Goal: Information Seeking & Learning: Learn about a topic

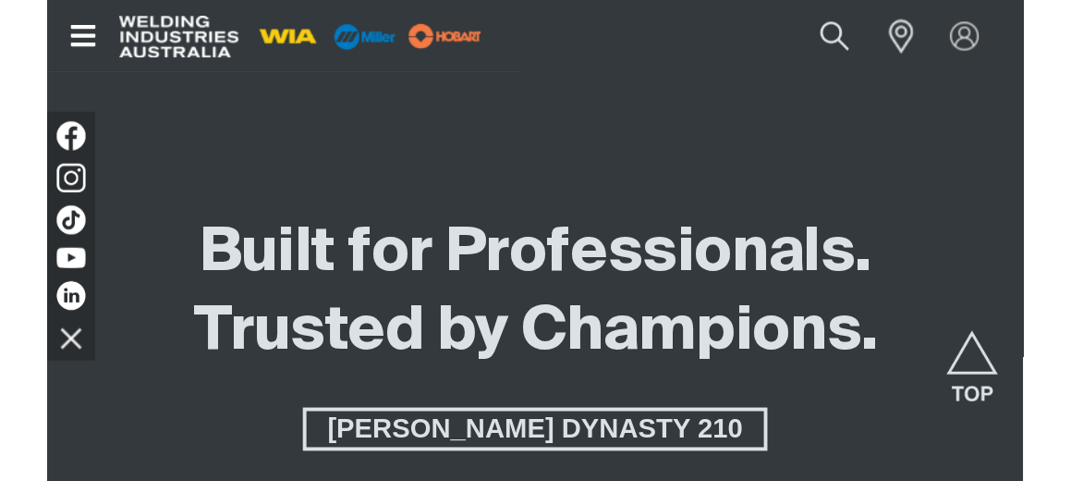
scroll to position [2602, 0]
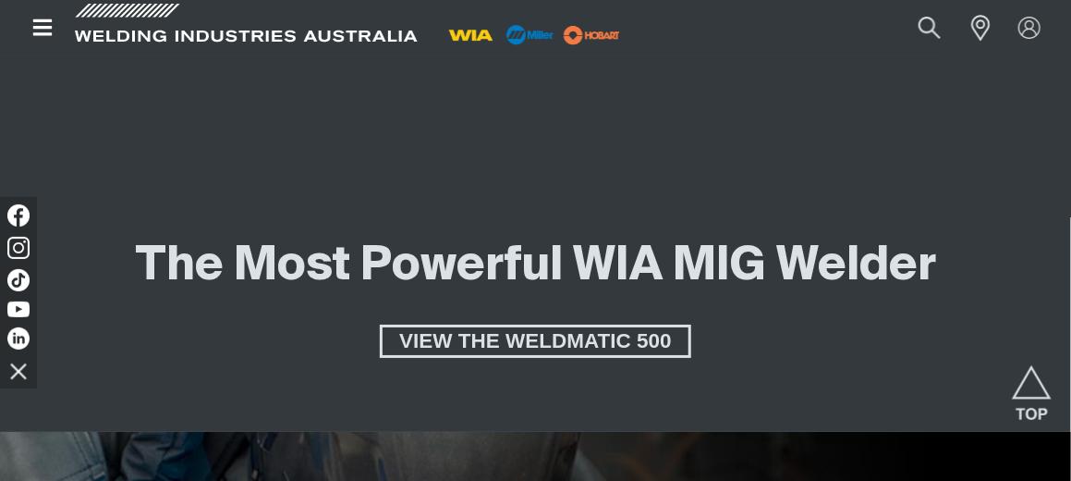
click at [51, 21] on icon "Open top menu" at bounding box center [41, 27] width 19 height 17
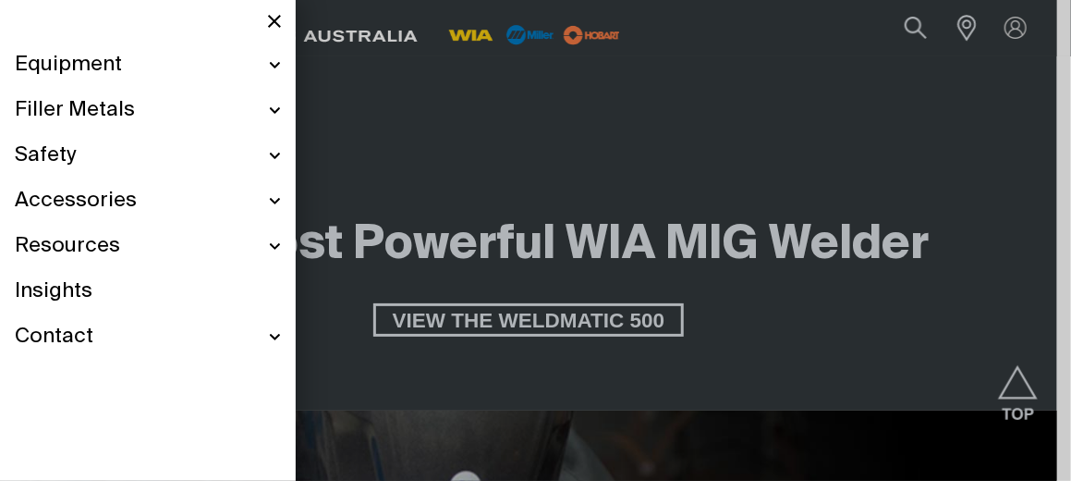
scroll to position [2615, 0]
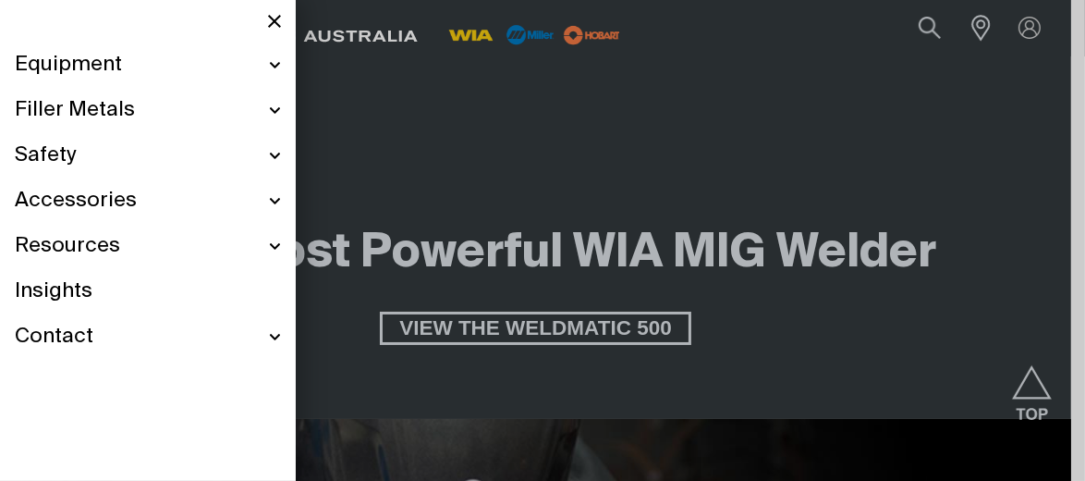
click at [751, 18] on div at bounding box center [542, 240] width 1085 height 481
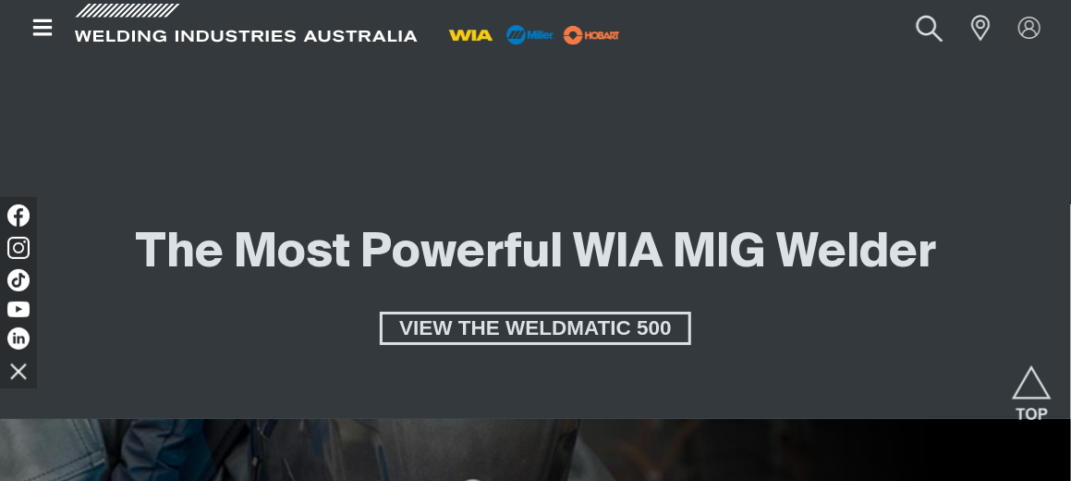
click at [751, 35] on button "Search products" at bounding box center [930, 28] width 75 height 50
click at [751, 36] on input "Search" at bounding box center [818, 28] width 285 height 40
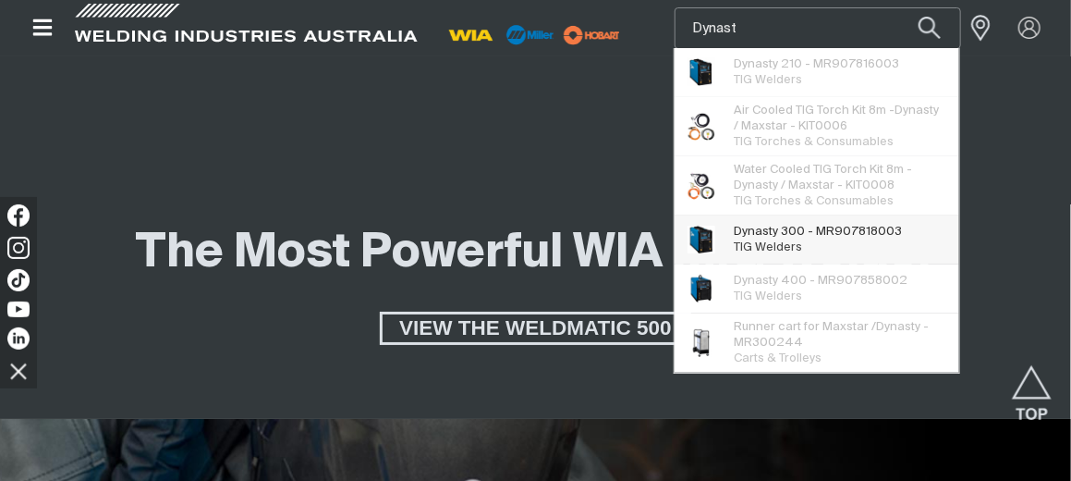
type input "Dynast"
click at [751, 229] on span "Dynast y 300 - MR907818003" at bounding box center [818, 232] width 168 height 16
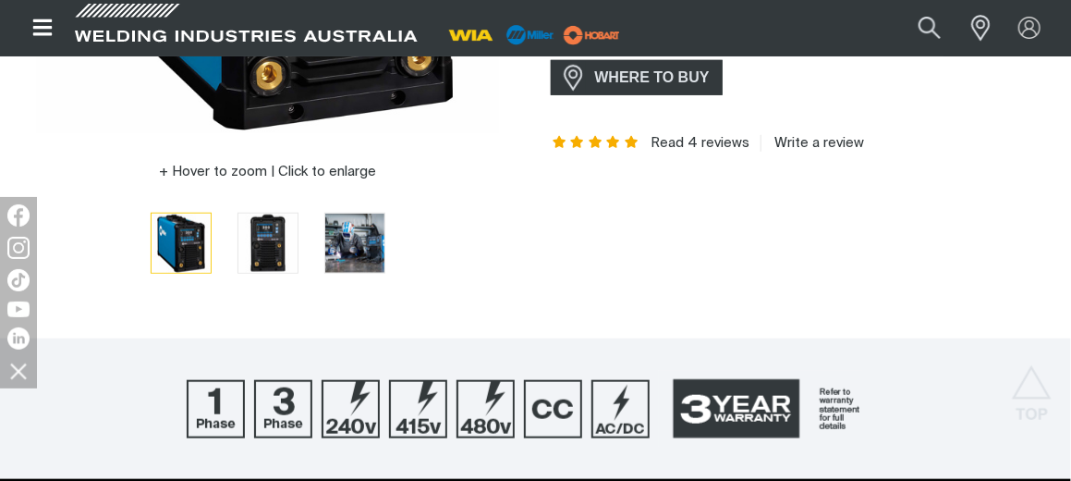
scroll to position [555, 0]
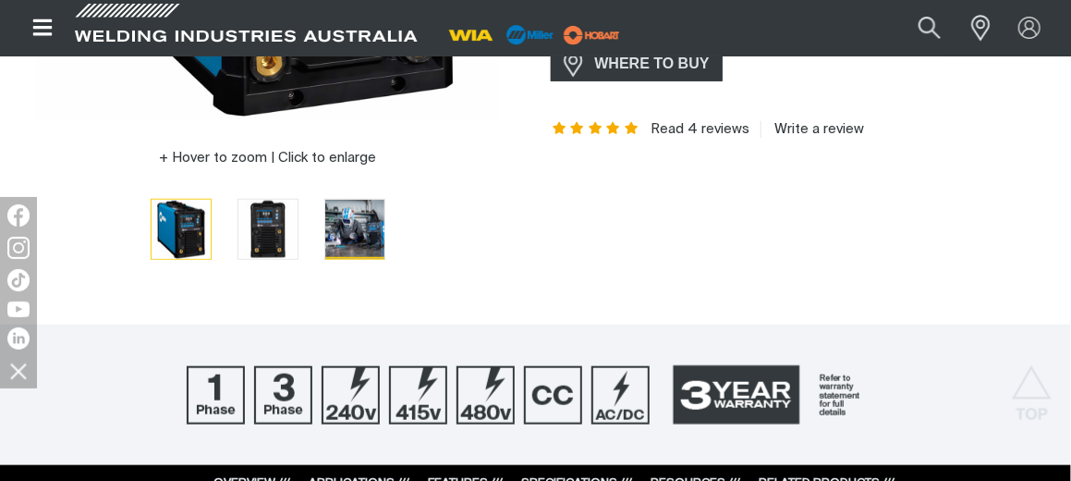
click at [355, 240] on img "Go to slide 3" at bounding box center [354, 229] width 59 height 59
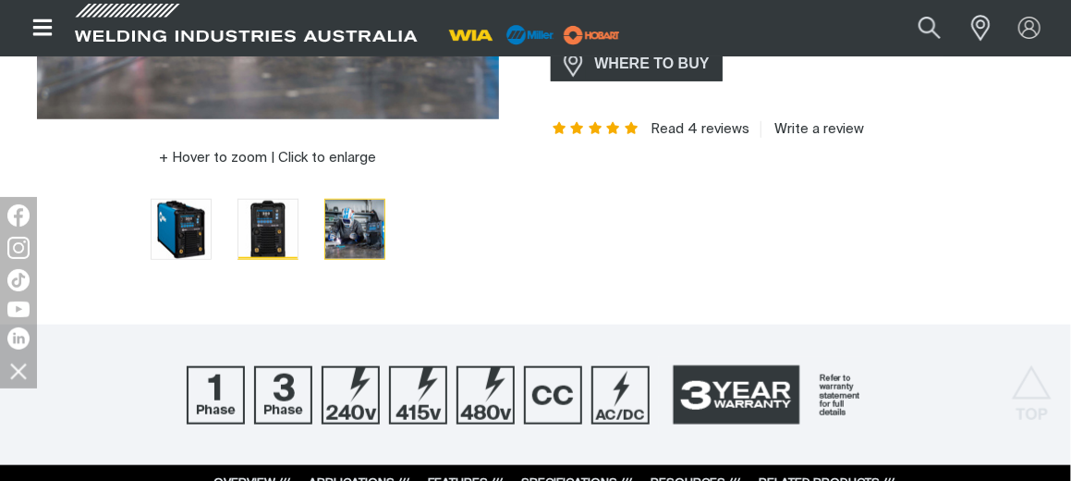
click at [275, 239] on img "Go to slide 2" at bounding box center [268, 229] width 59 height 59
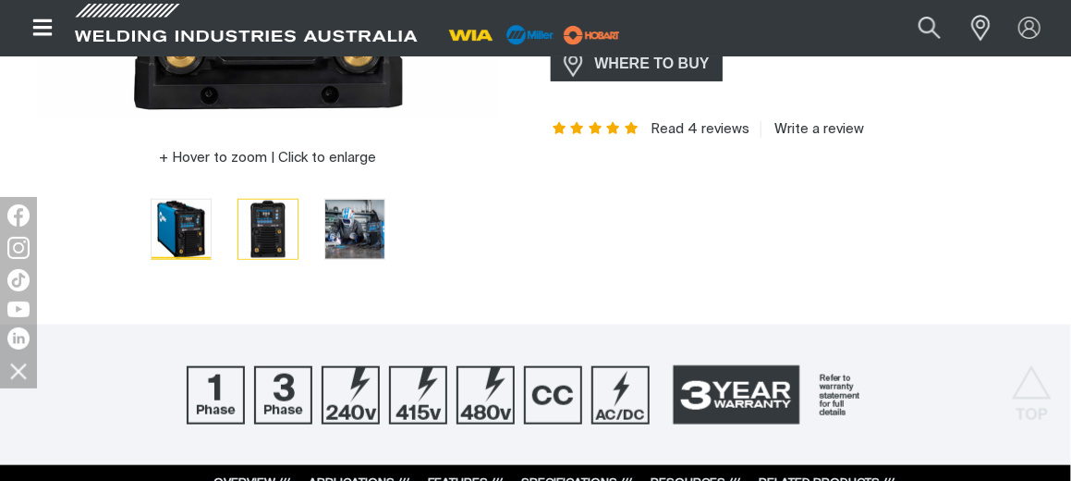
click at [199, 239] on img "Go to slide 1" at bounding box center [181, 229] width 59 height 59
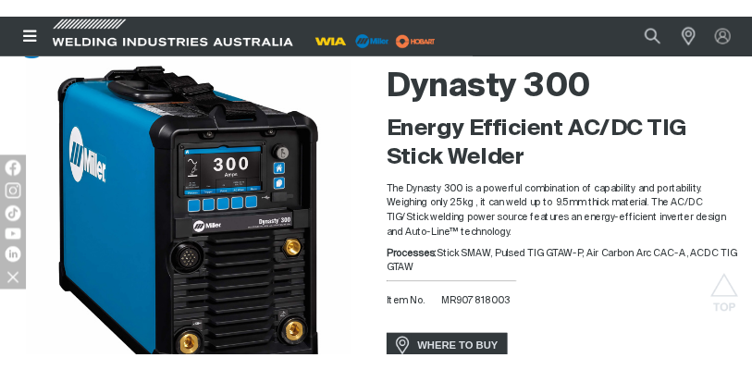
scroll to position [0, 0]
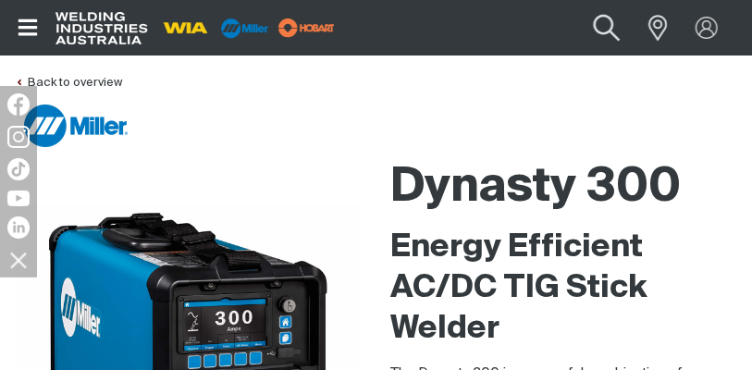
click at [607, 34] on button "Search products" at bounding box center [606, 28] width 75 height 53
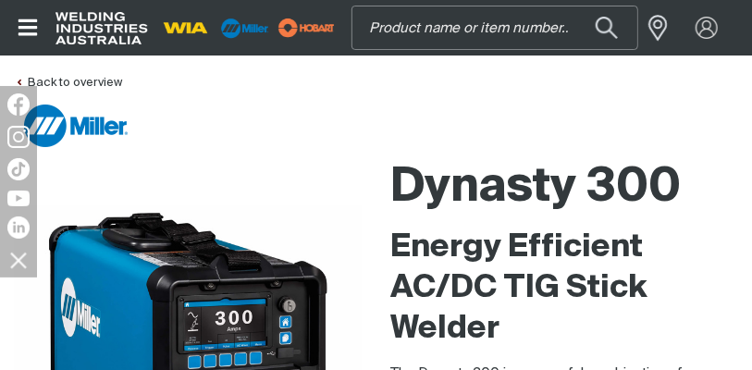
click at [467, 37] on input "Search" at bounding box center [494, 27] width 285 height 42
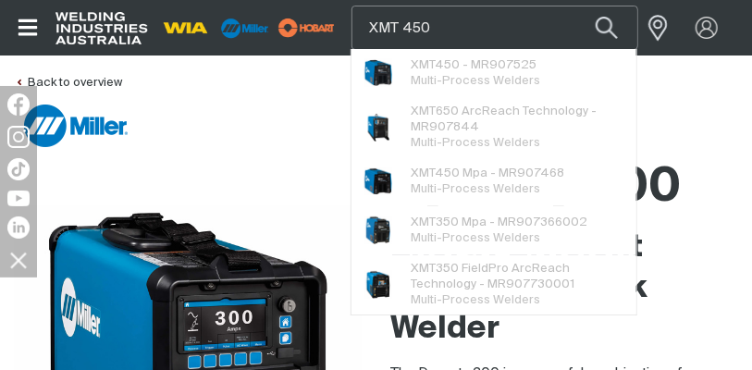
type input "XMT 450"
click at [575, 6] on button "Search products" at bounding box center [606, 27] width 63 height 43
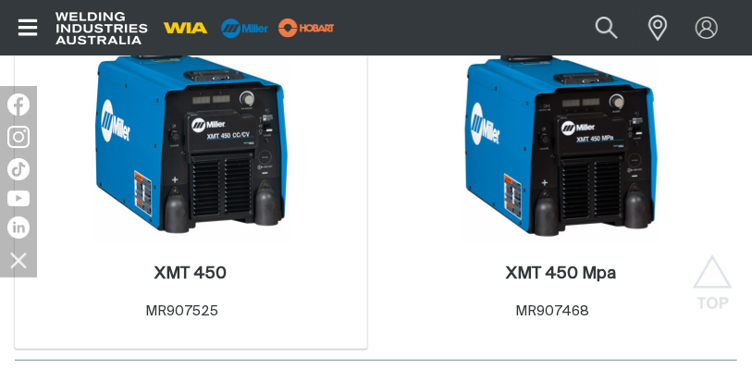
scroll to position [218, 0]
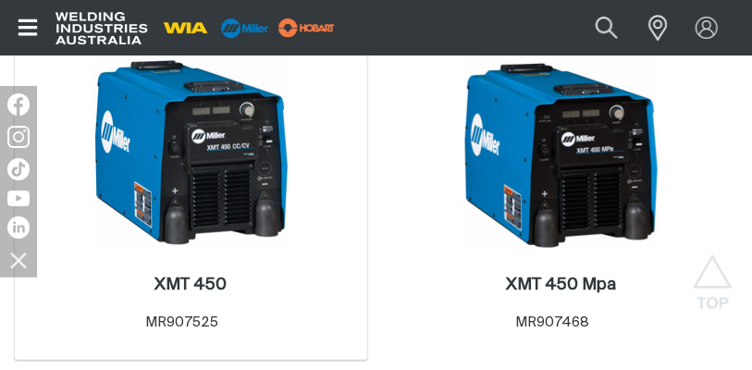
click at [196, 191] on img at bounding box center [191, 154] width 198 height 198
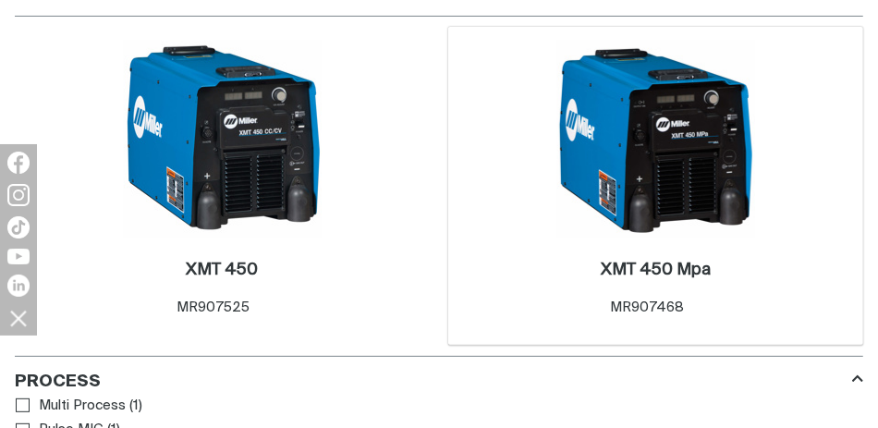
scroll to position [198, 0]
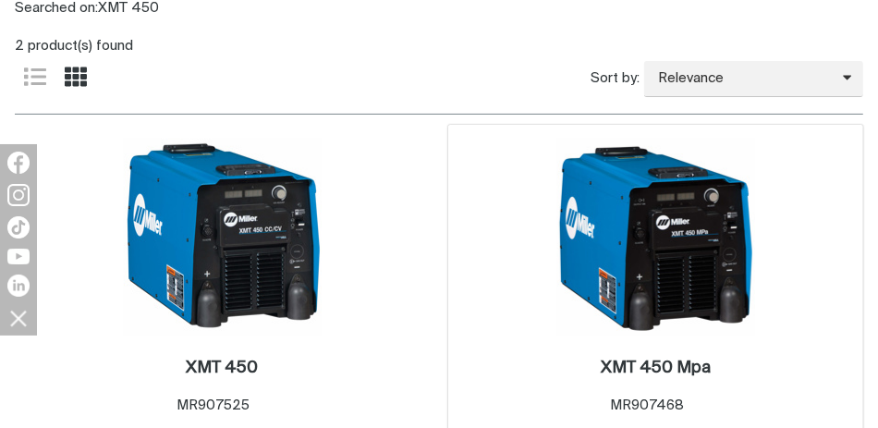
click at [688, 309] on img at bounding box center [656, 238] width 198 height 198
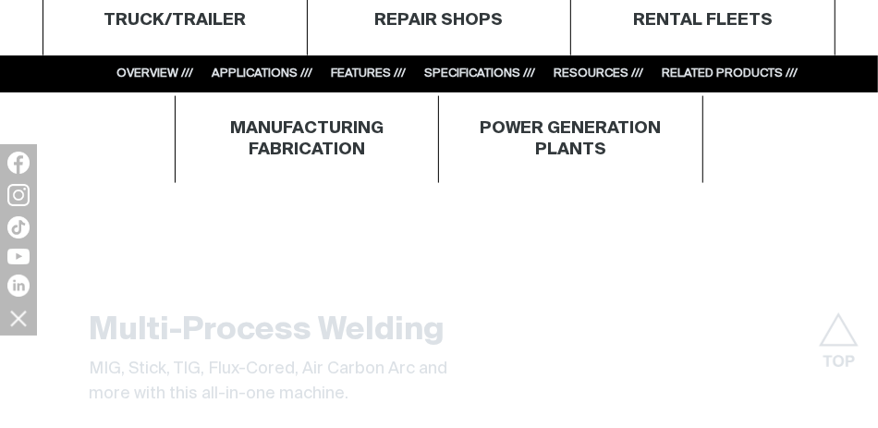
scroll to position [1294, 0]
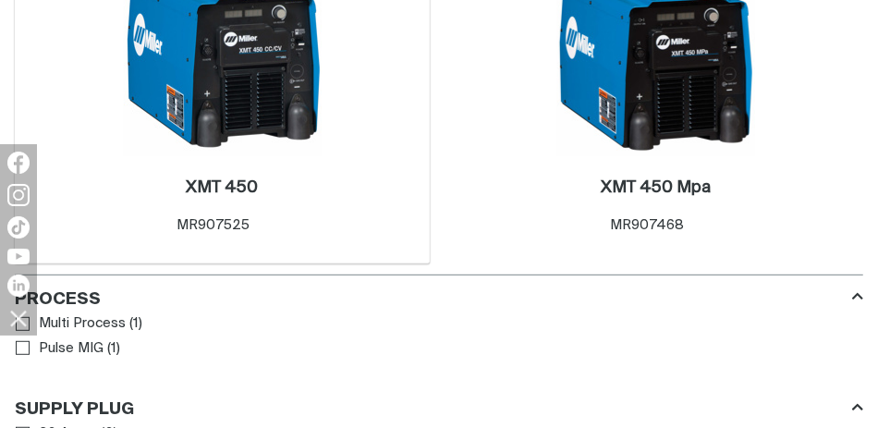
scroll to position [434, 0]
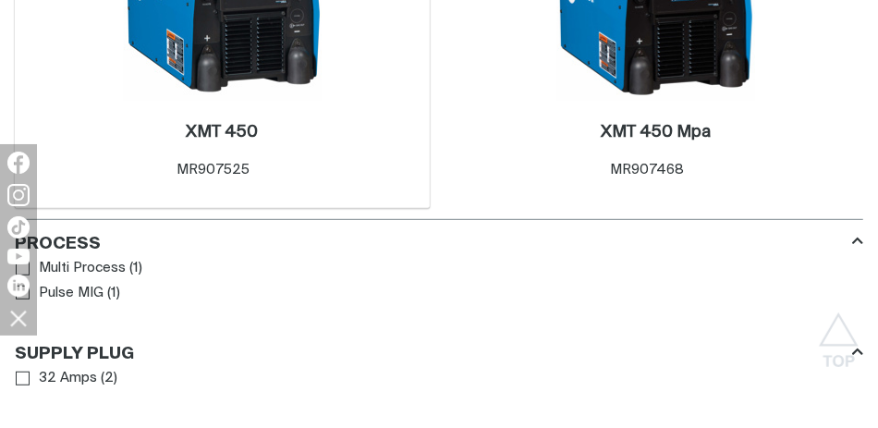
click at [322, 101] on img at bounding box center [223, 2] width 198 height 198
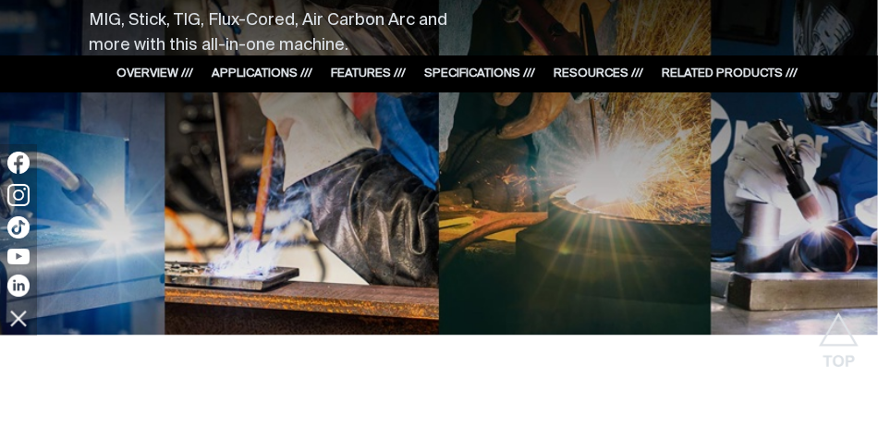
scroll to position [1479, 0]
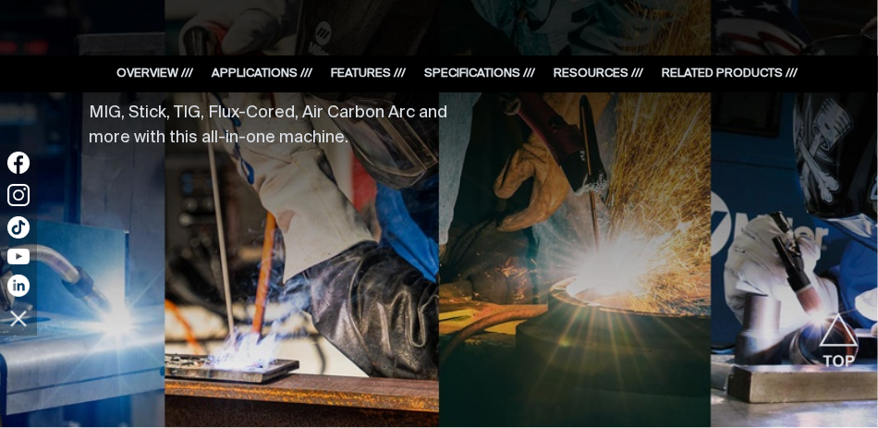
drag, startPoint x: 310, startPoint y: 231, endPoint x: 263, endPoint y: 221, distance: 47.3
click at [263, 221] on div "Multi-Process Welding MIG, Stick, TIG, Flux-Cored, Air Carbon Arc and more with…" at bounding box center [439, 225] width 849 height 370
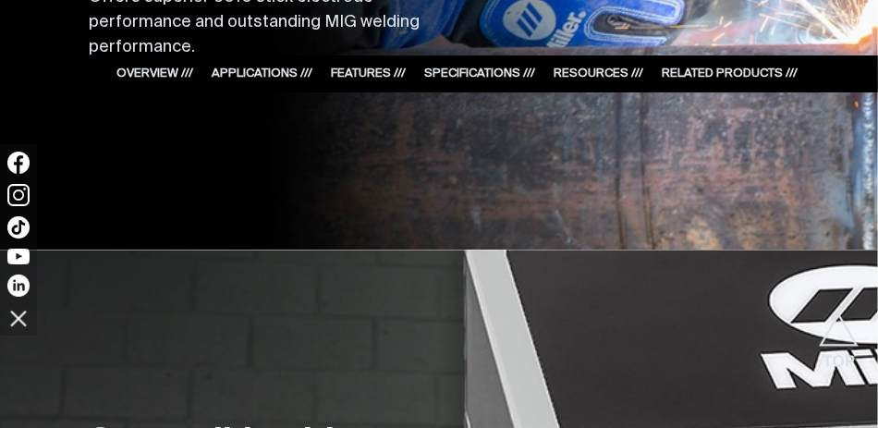
scroll to position [1941, 0]
